Goal: Find specific page/section: Find specific page/section

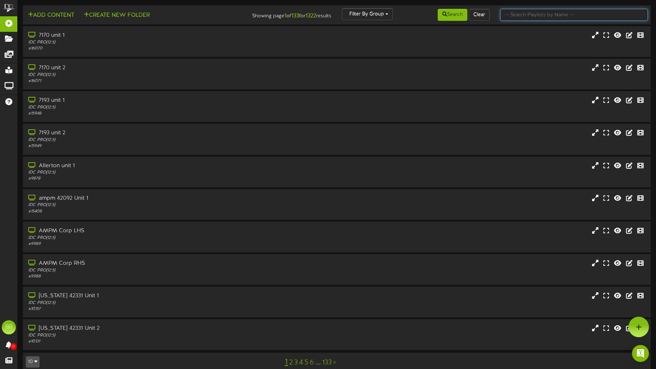
click at [521, 16] on input "text" at bounding box center [575, 15] width 148 height 12
type input "82403"
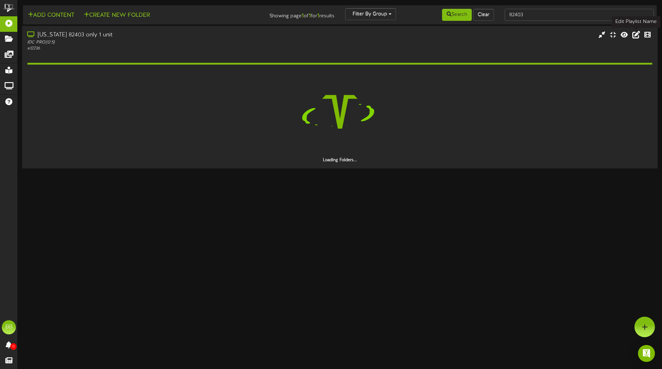
click at [636, 35] on icon at bounding box center [636, 35] width 8 height 8
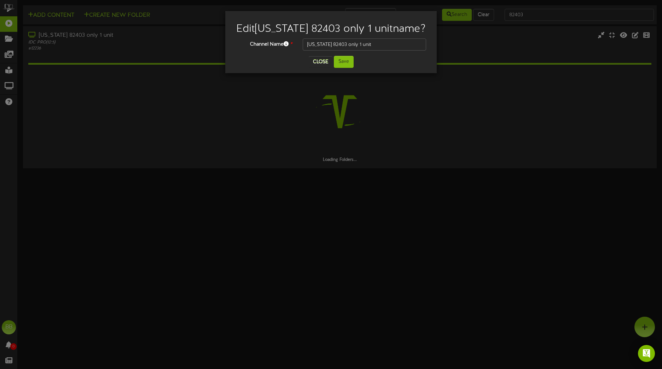
click at [531, 108] on div "Edit [US_STATE] 82403 only 1 unit name? Channel Name * [US_STATE] 82403 only 1 …" at bounding box center [331, 184] width 662 height 369
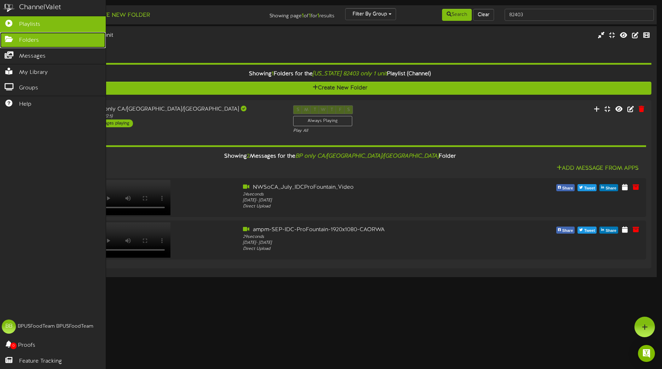
click at [11, 37] on icon at bounding box center [9, 38] width 18 height 5
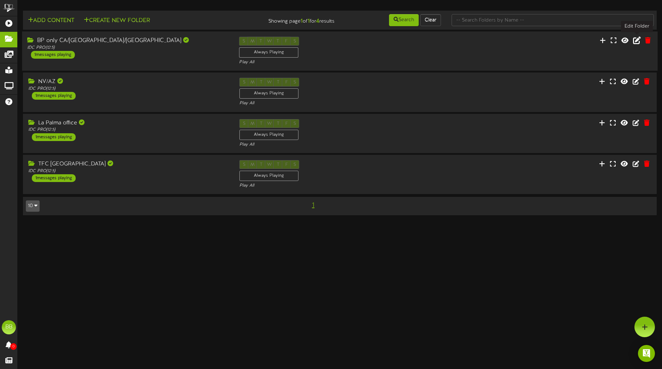
click at [636, 40] on icon at bounding box center [637, 40] width 8 height 8
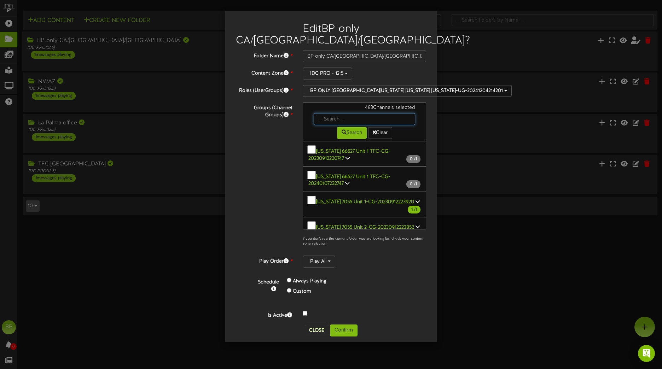
click at [337, 113] on input "text" at bounding box center [364, 119] width 101 height 12
type input "82403"
click at [349, 127] on button "Search" at bounding box center [352, 133] width 30 height 12
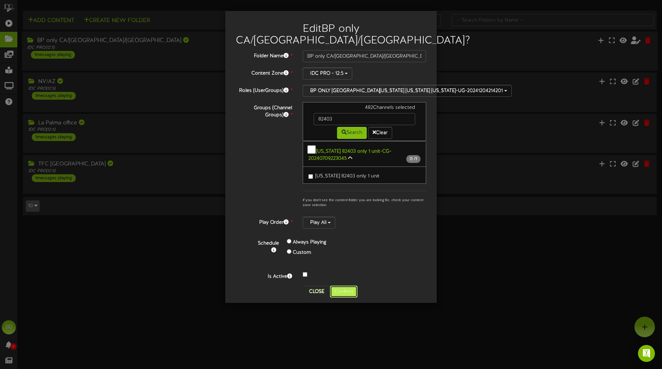
click at [346, 286] on button "Confirm" at bounding box center [344, 292] width 28 height 12
click at [347, 276] on div "Edit BP only CA/[GEOGRAPHIC_DATA]/[GEOGRAPHIC_DATA] ? Folder Name * BP only CA/…" at bounding box center [331, 184] width 662 height 369
click at [350, 276] on div "Edit BP only CA/[GEOGRAPHIC_DATA]/[GEOGRAPHIC_DATA] ? Folder Name * BP only CA/…" at bounding box center [331, 184] width 662 height 369
click at [505, 257] on div "Edit BP only CA/[GEOGRAPHIC_DATA]/[GEOGRAPHIC_DATA] ? Folder Name * BP only CA/…" at bounding box center [331, 184] width 662 height 369
